Goal: Book appointment/travel/reservation

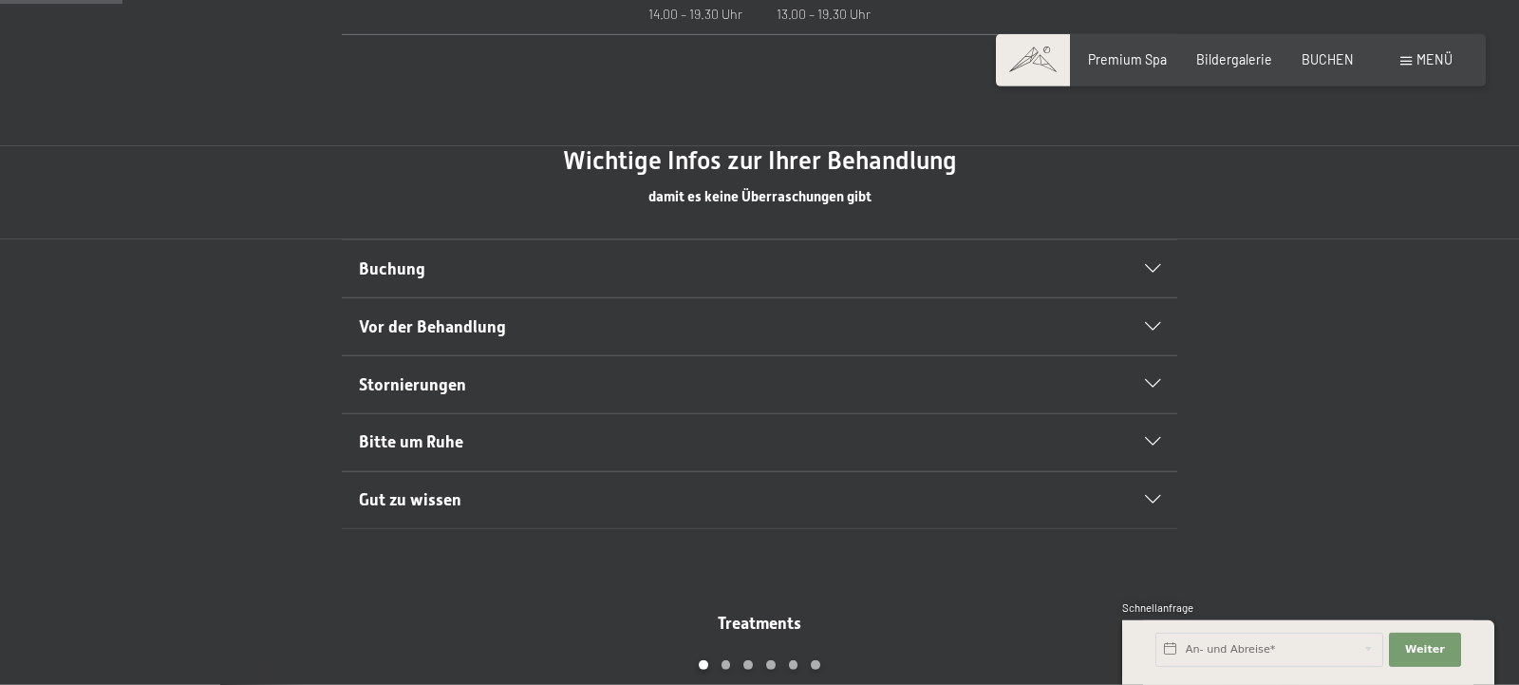
scroll to position [1097, 0]
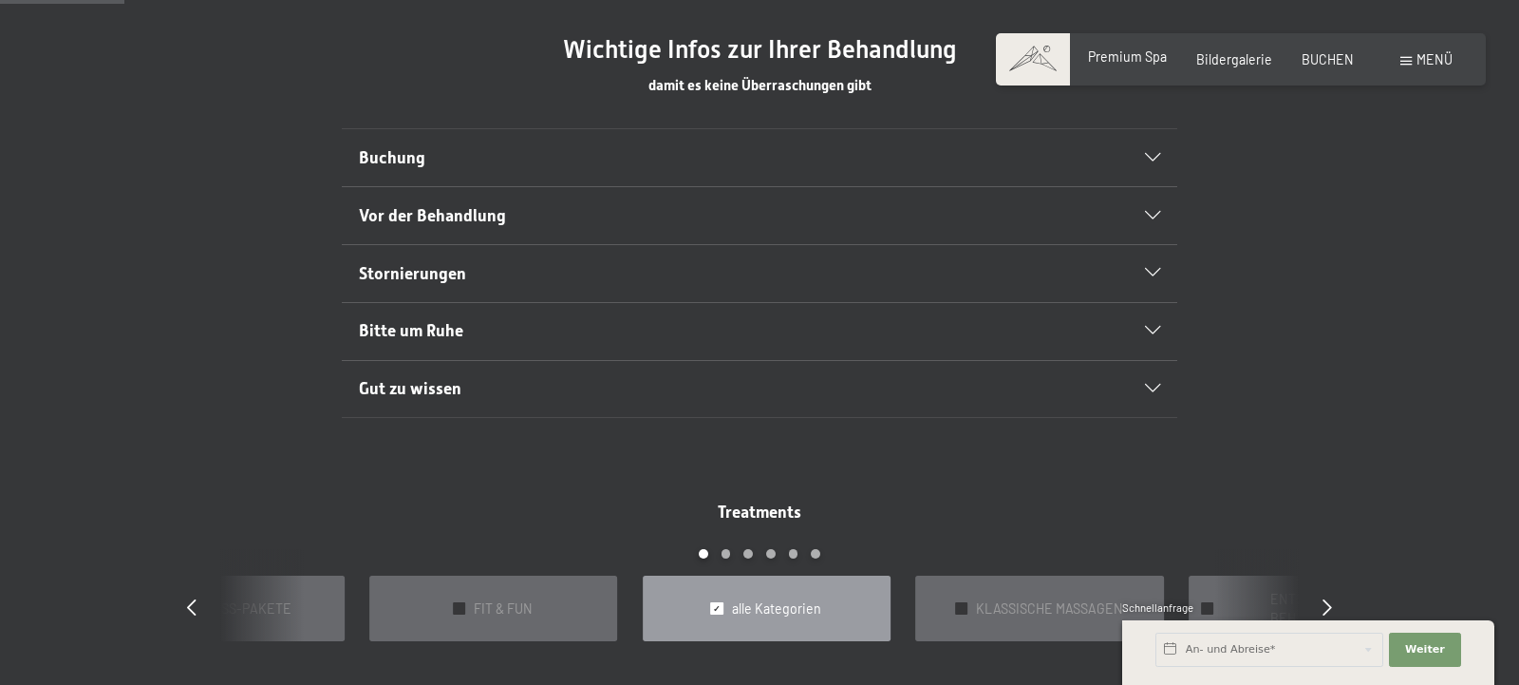
click at [1116, 52] on span "Premium Spa" at bounding box center [1127, 56] width 79 height 16
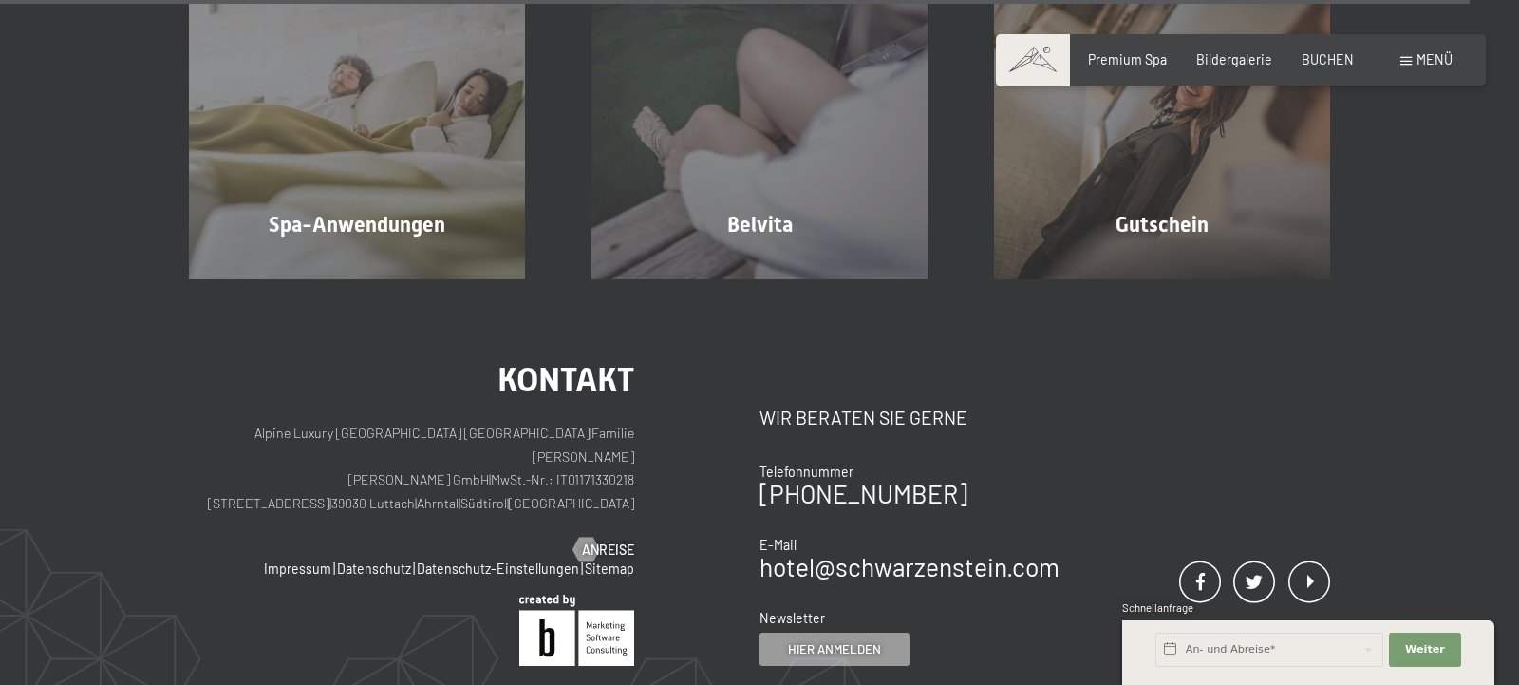
scroll to position [10510, 0]
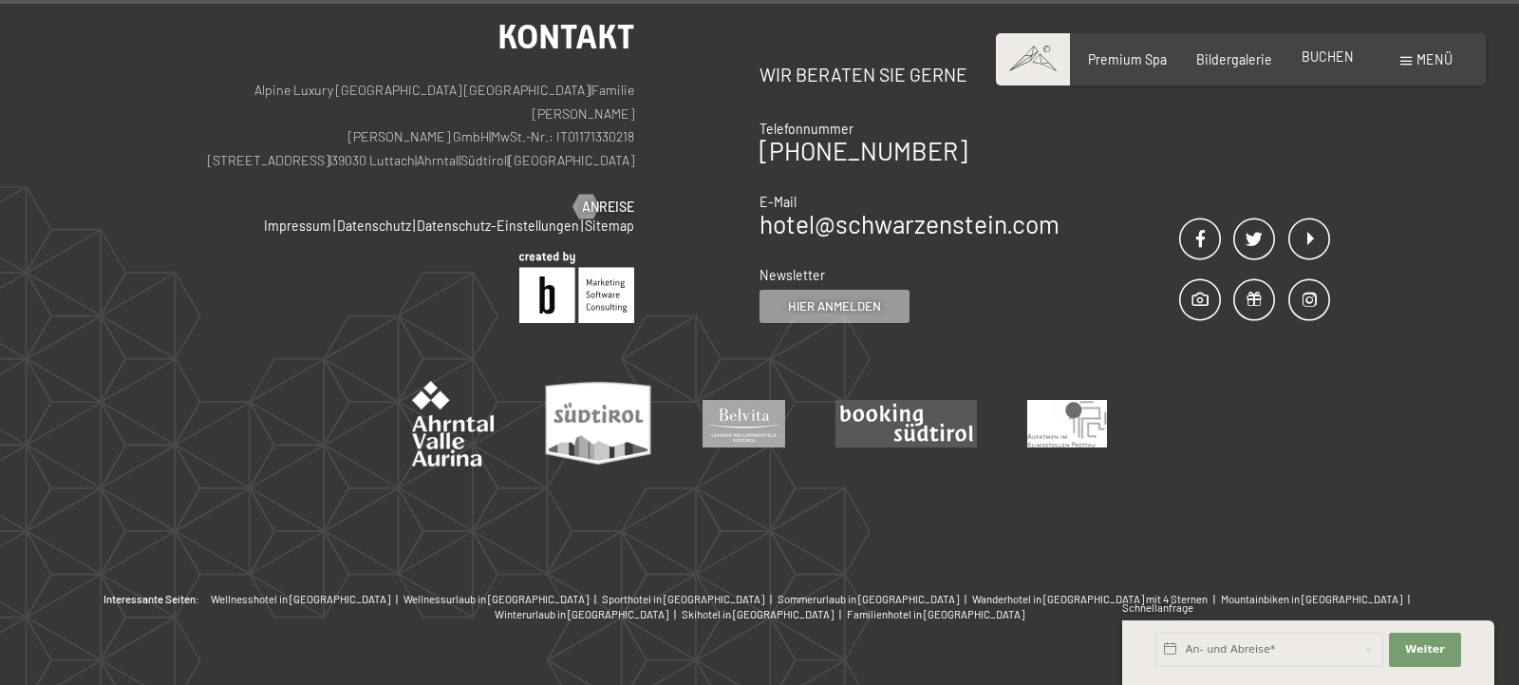
click at [1338, 56] on span "BUCHEN" at bounding box center [1328, 56] width 52 height 16
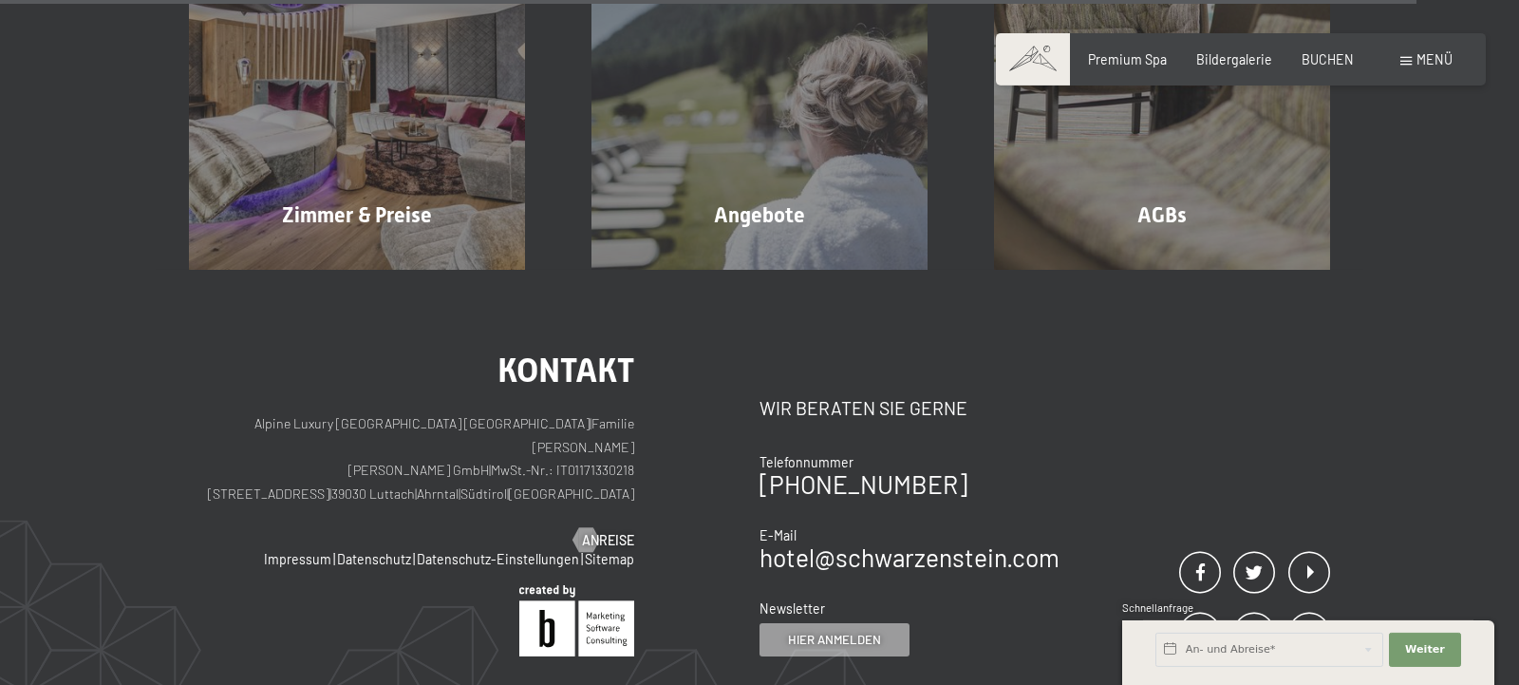
scroll to position [6181, 0]
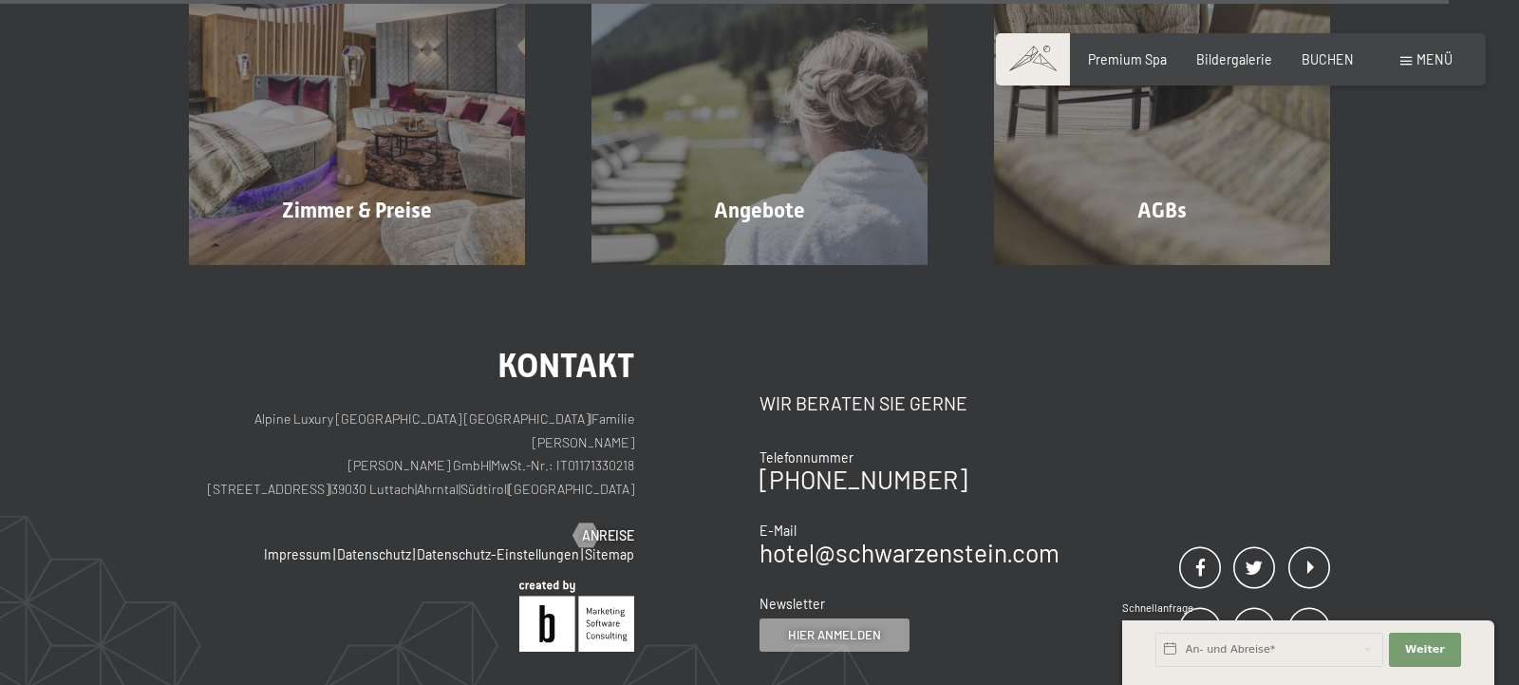
click at [1428, 59] on span "Menü" at bounding box center [1435, 59] width 36 height 16
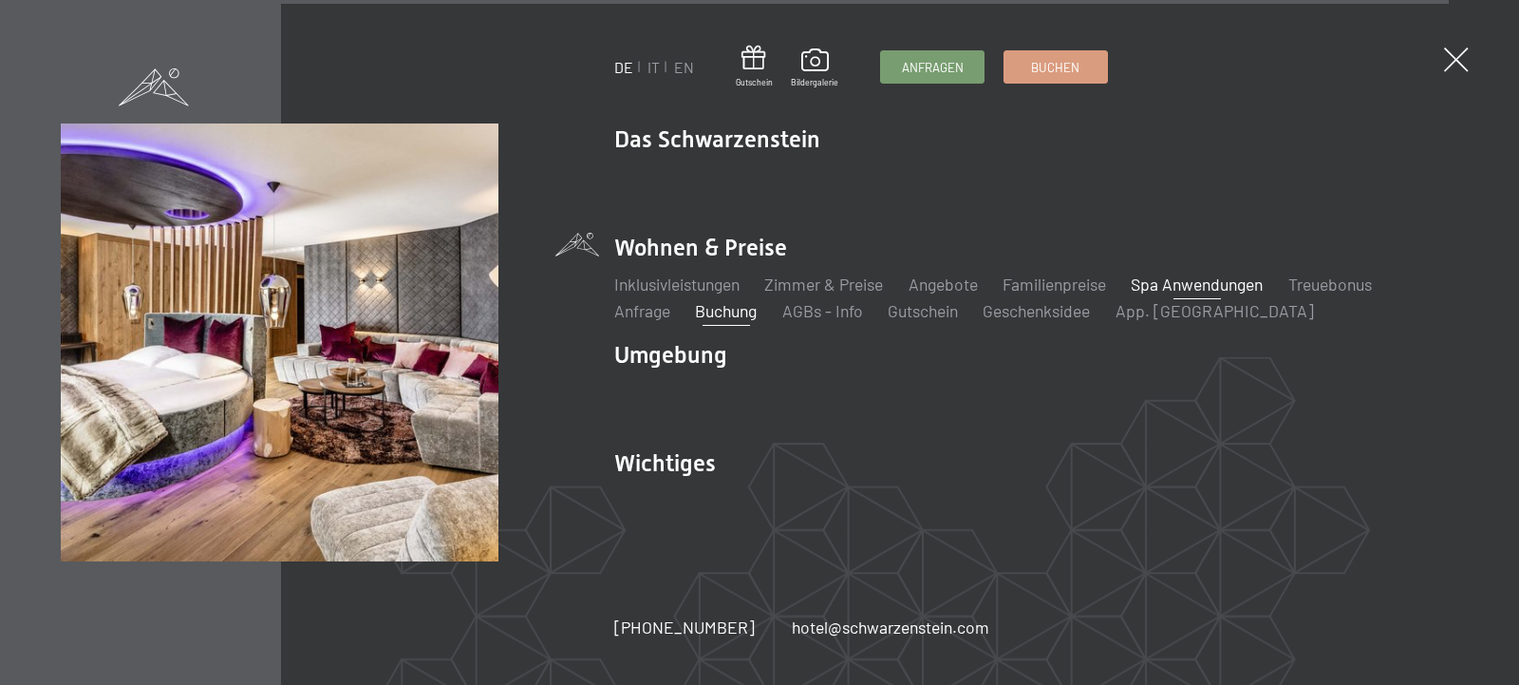
click at [1222, 282] on link "Spa Anwendungen" at bounding box center [1197, 283] width 132 height 21
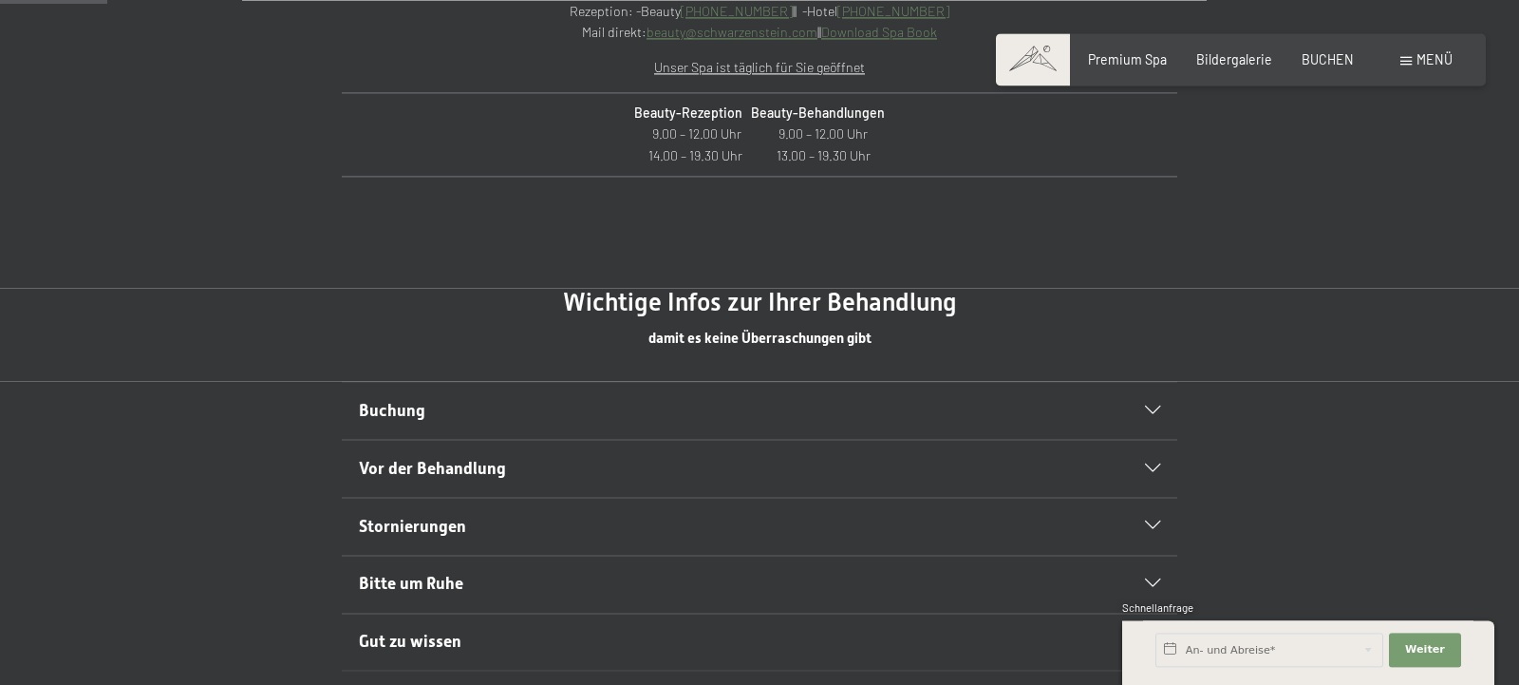
scroll to position [997, 0]
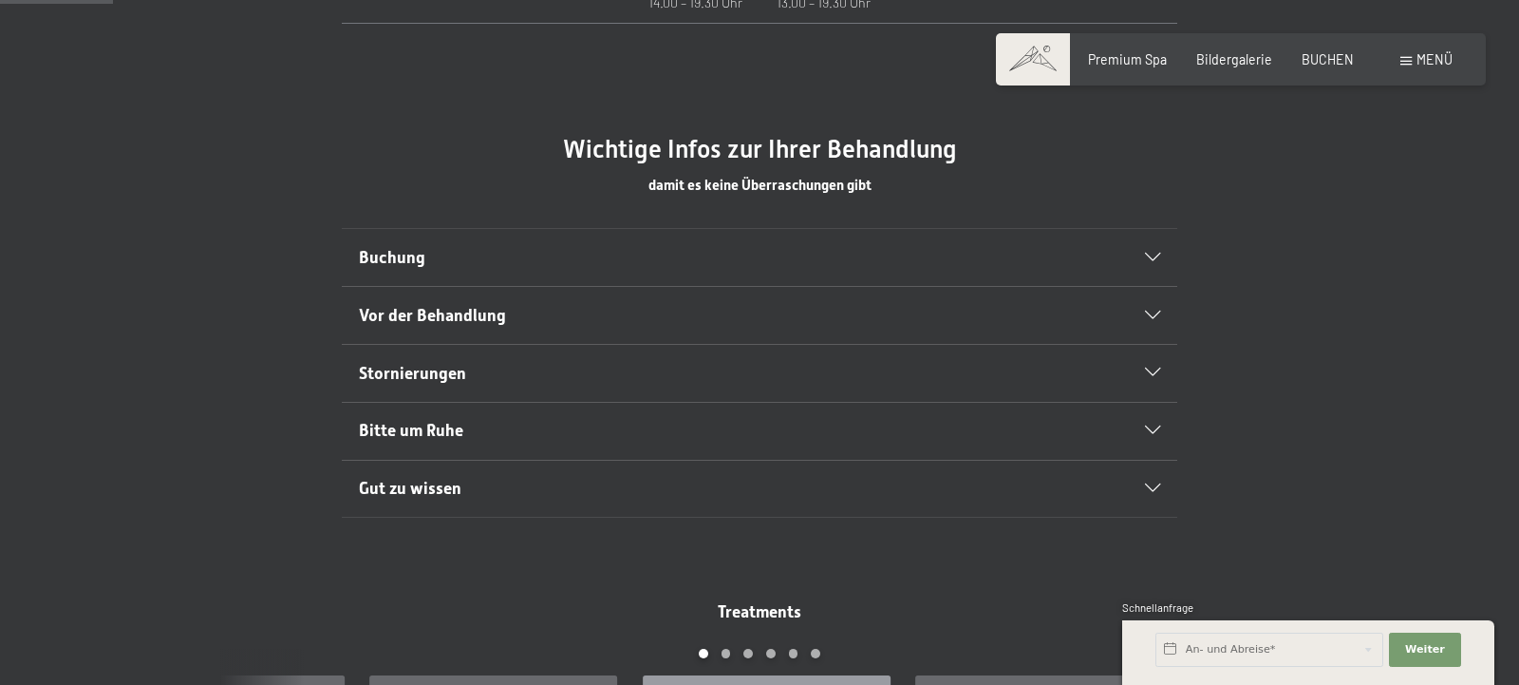
click at [1156, 259] on icon at bounding box center [1152, 257] width 15 height 9
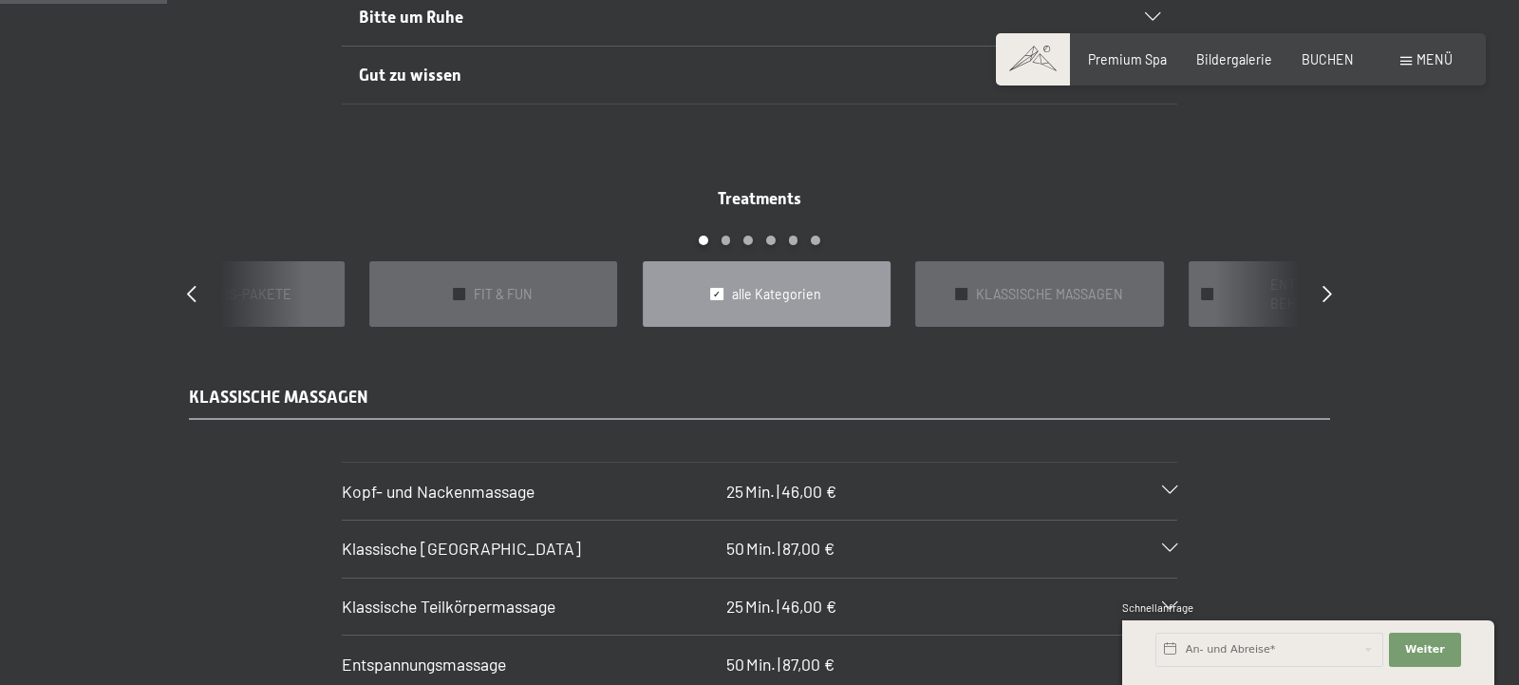
scroll to position [1296, 0]
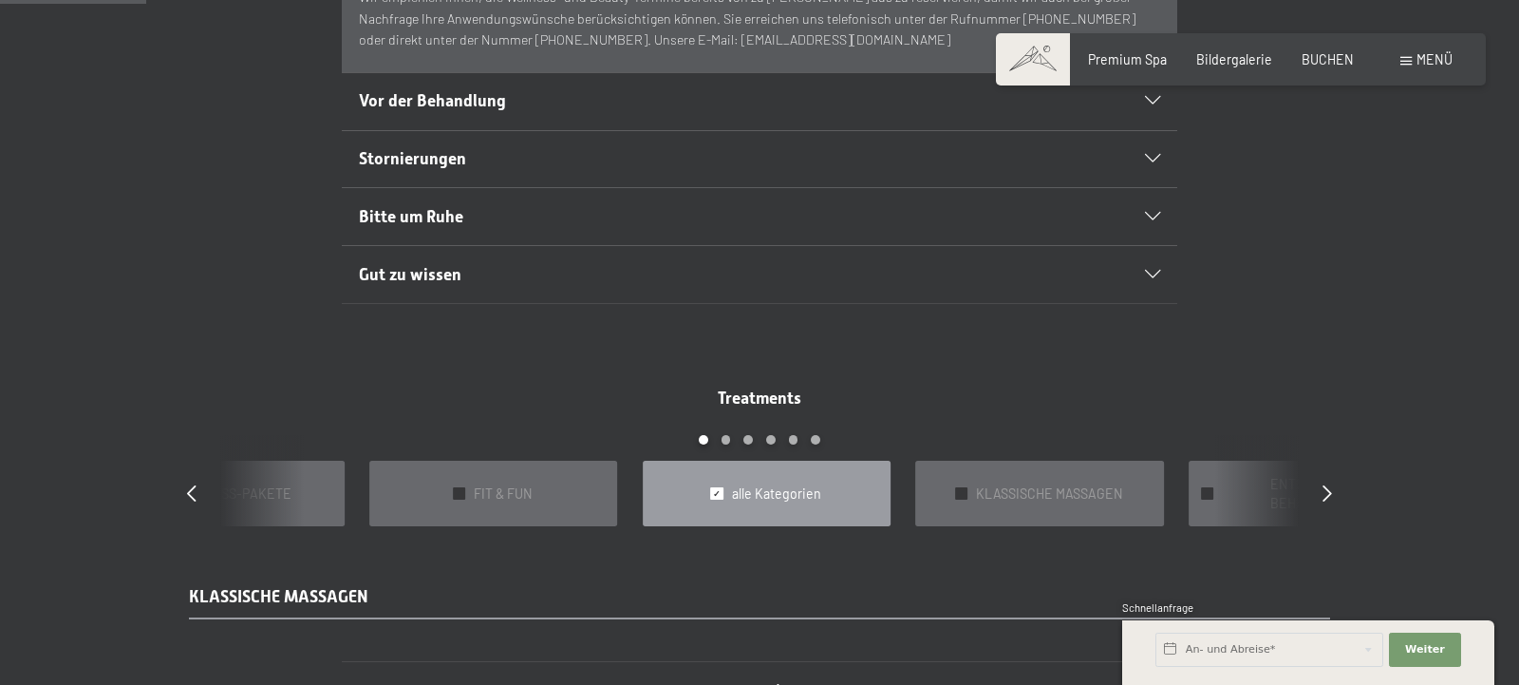
click at [1136, 274] on div at bounding box center [1142, 275] width 36 height 9
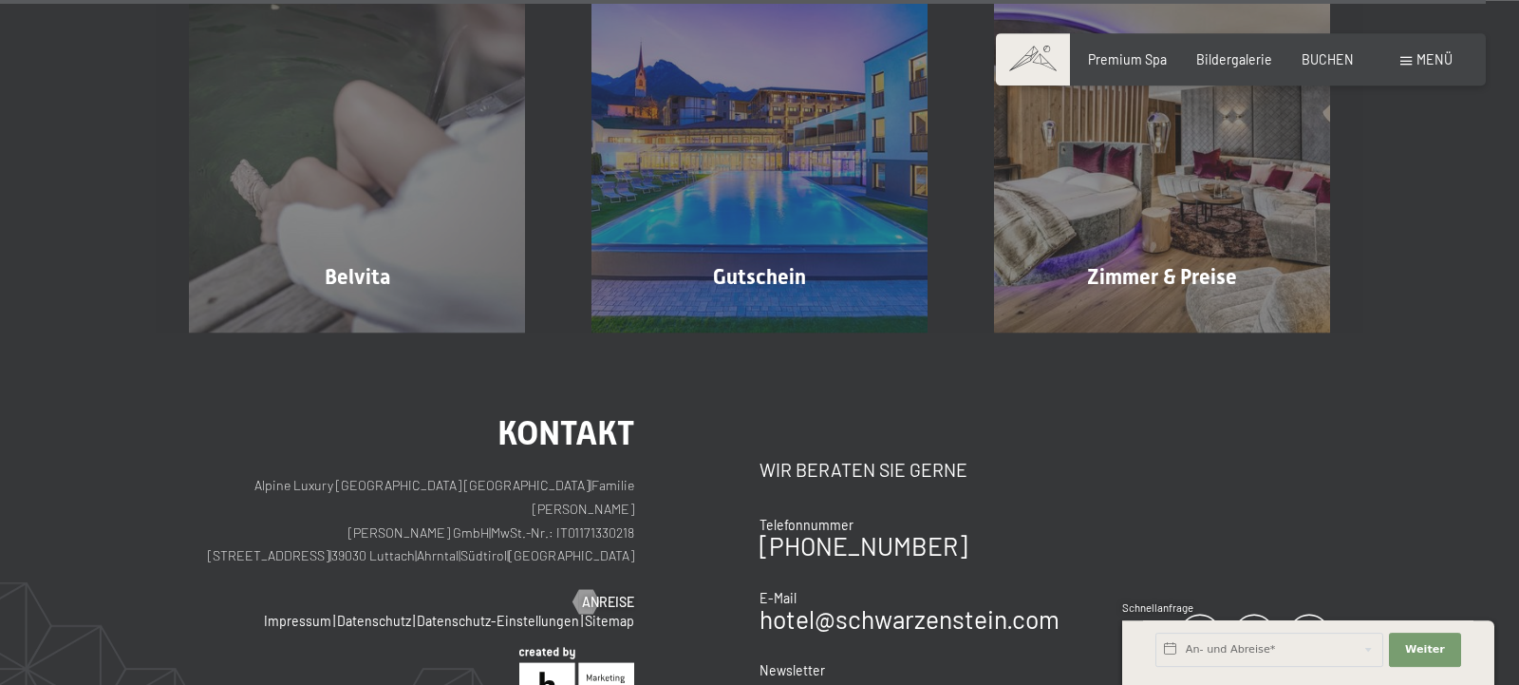
scroll to position [13349, 0]
